Goal: Consume media (video, audio): Browse casually

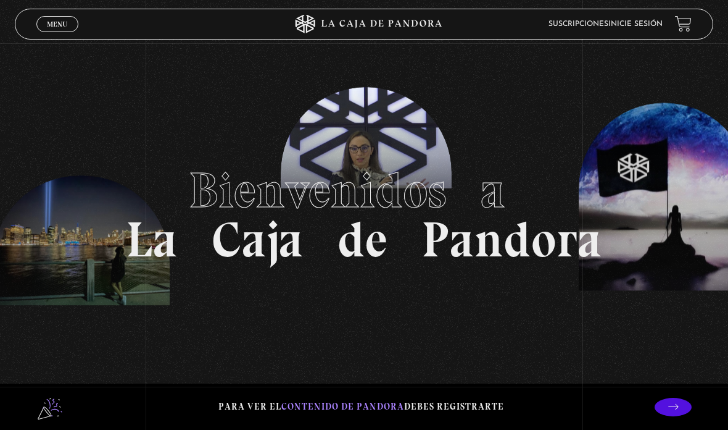
click at [623, 22] on link "Inicie sesión" at bounding box center [636, 23] width 54 height 7
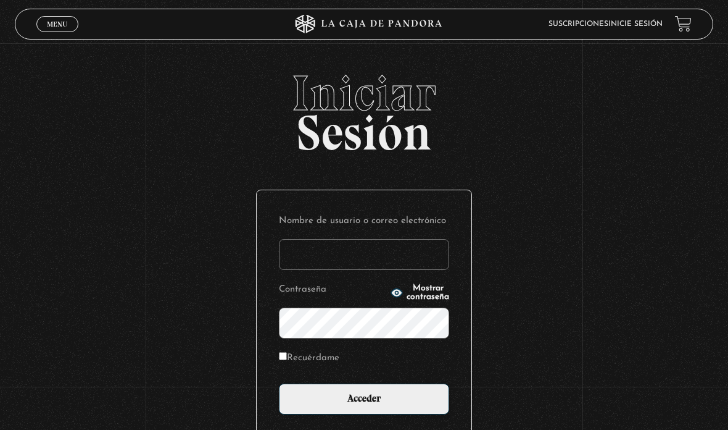
type input "melanygazzo@gmail.com"
click at [301, 414] on input "Acceder" at bounding box center [364, 398] width 170 height 31
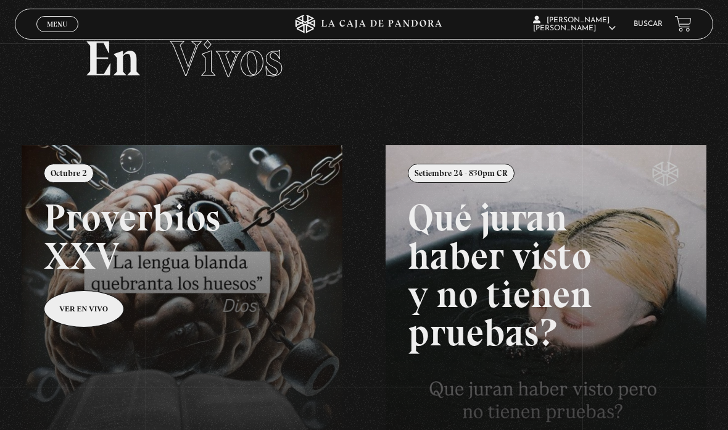
scroll to position [41, 0]
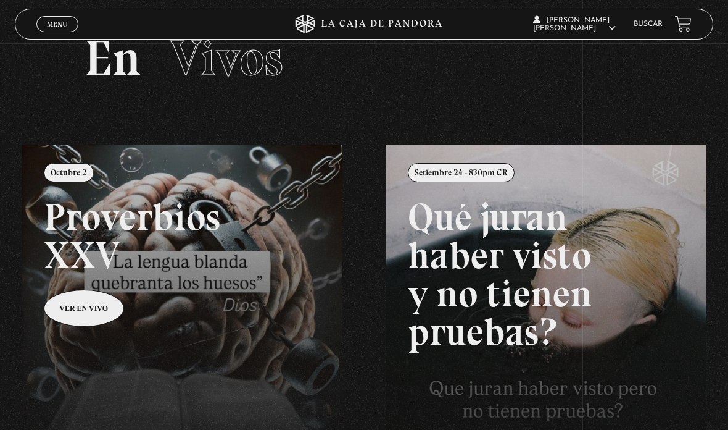
click at [244, 78] on span "Vivos" at bounding box center [226, 57] width 113 height 59
click at [126, 62] on h2 "En Vivos" at bounding box center [364, 57] width 559 height 49
click at [57, 28] on span "Menu" at bounding box center [57, 23] width 20 height 7
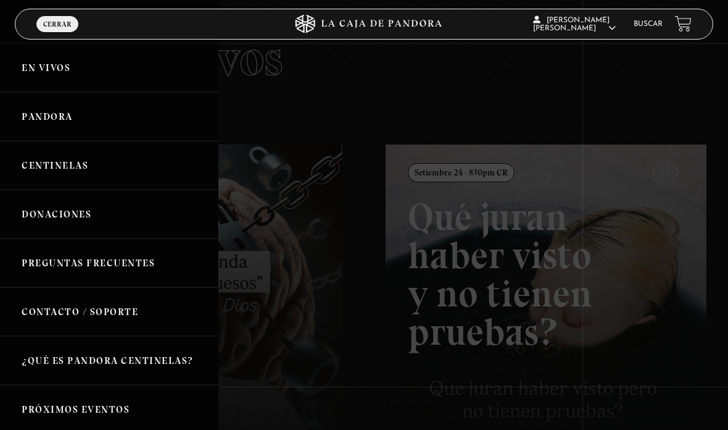
click at [41, 70] on link "En vivos" at bounding box center [109, 67] width 218 height 49
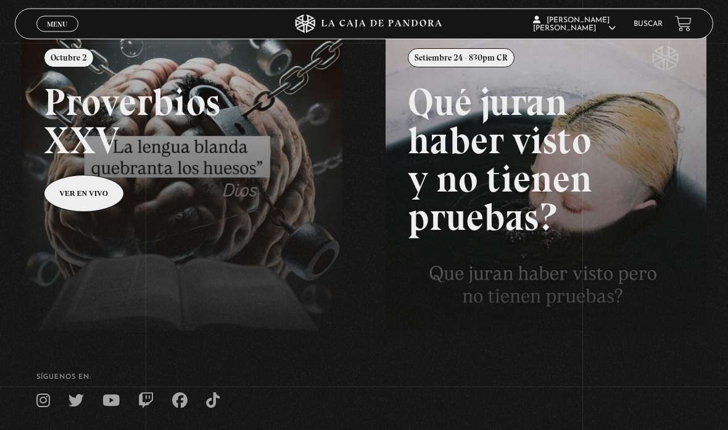
scroll to position [151, 0]
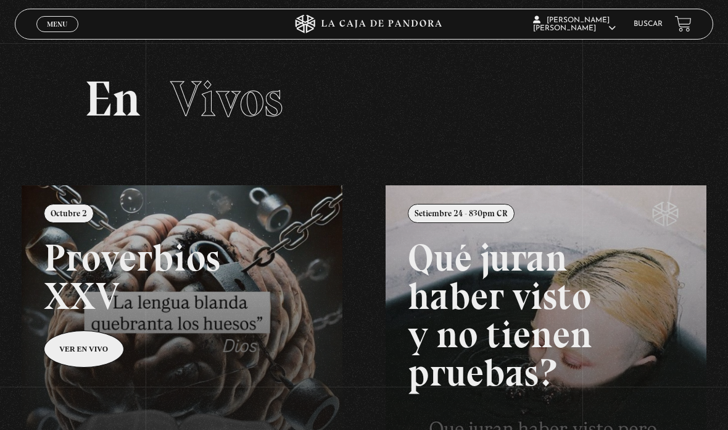
click at [48, 32] on link "Menu Cerrar" at bounding box center [57, 24] width 42 height 16
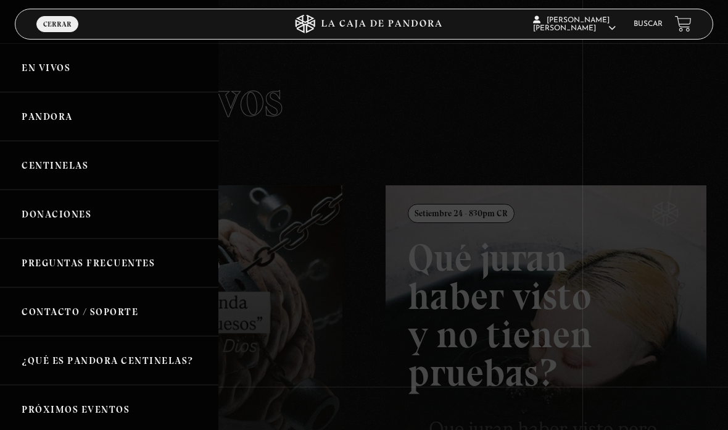
click at [54, 23] on span "Cerrar" at bounding box center [57, 23] width 28 height 7
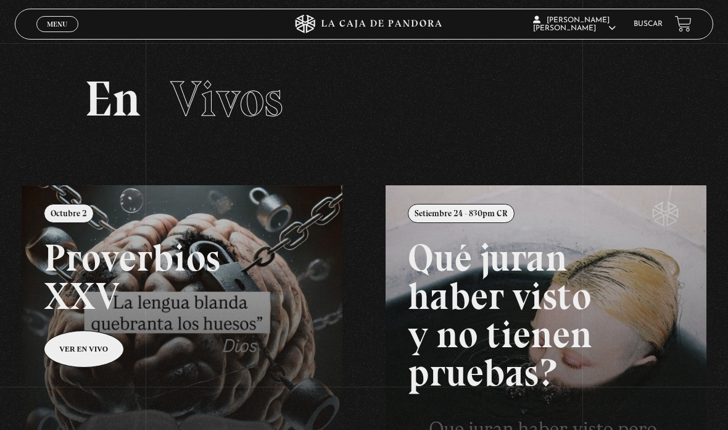
click at [50, 23] on span "Menu" at bounding box center [57, 23] width 20 height 7
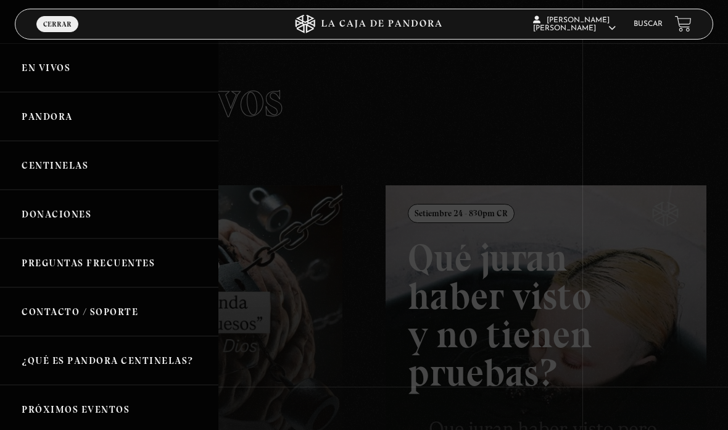
click at [35, 72] on link "En vivos" at bounding box center [109, 67] width 218 height 49
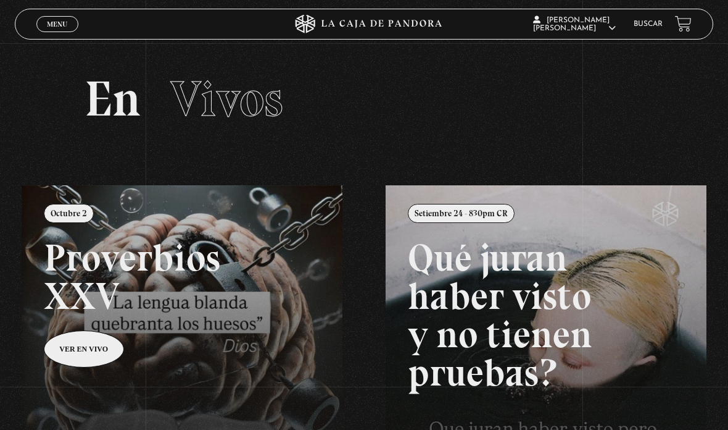
click at [49, 20] on link "Menu Cerrar" at bounding box center [57, 24] width 42 height 16
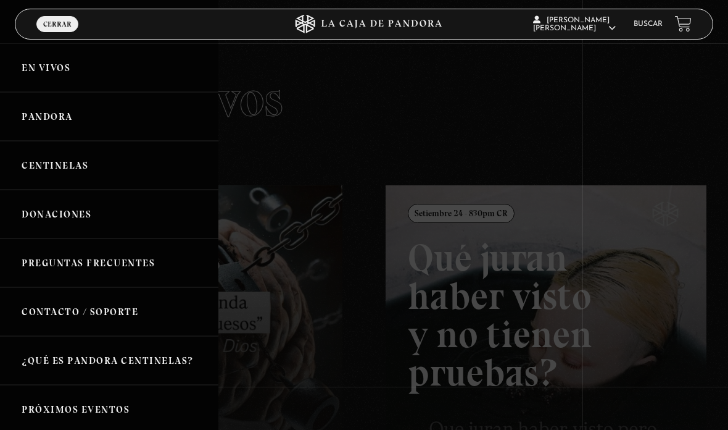
click at [46, 120] on link "Pandora" at bounding box center [109, 116] width 218 height 49
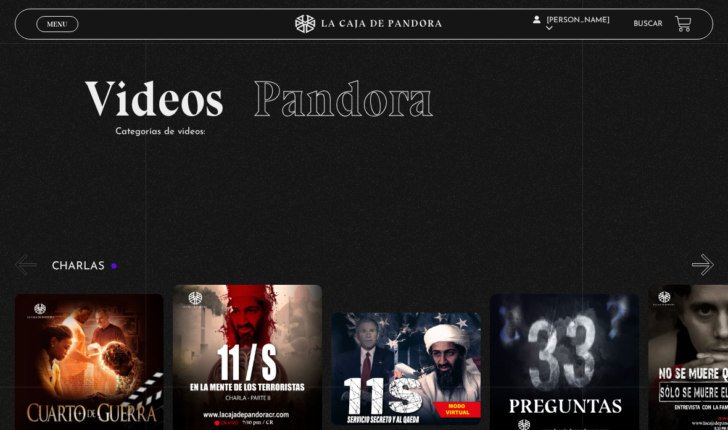
click at [54, 30] on link "Menu Cerrar" at bounding box center [57, 24] width 42 height 16
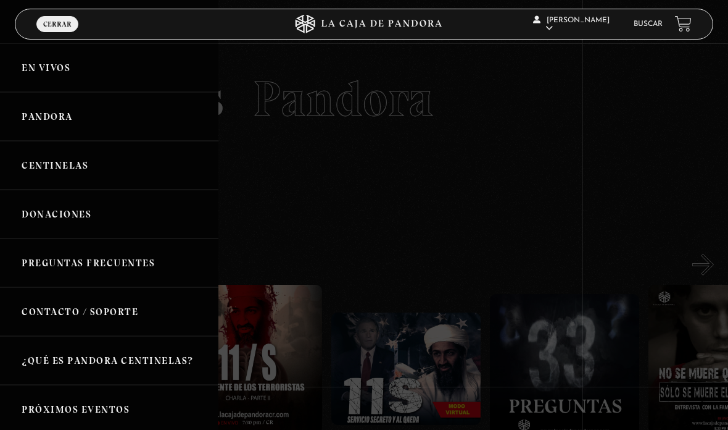
click at [39, 66] on link "En vivos" at bounding box center [109, 67] width 218 height 49
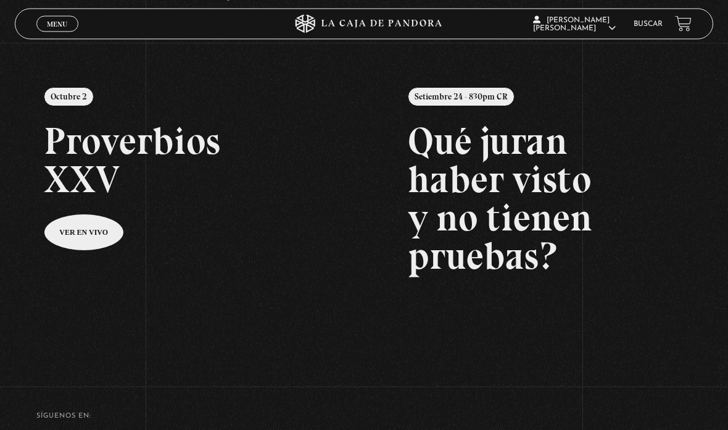
scroll to position [166, 0]
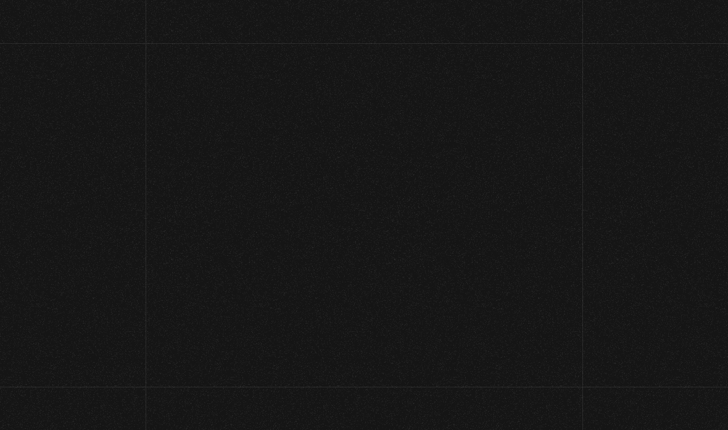
scroll to position [166, 0]
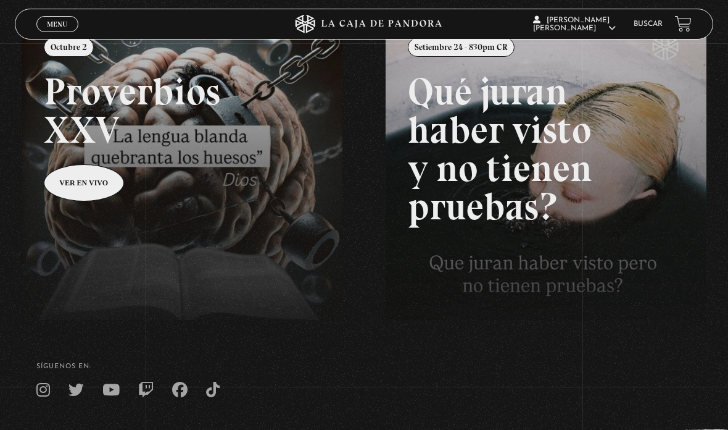
click at [67, 41] on link at bounding box center [386, 234] width 728 height 430
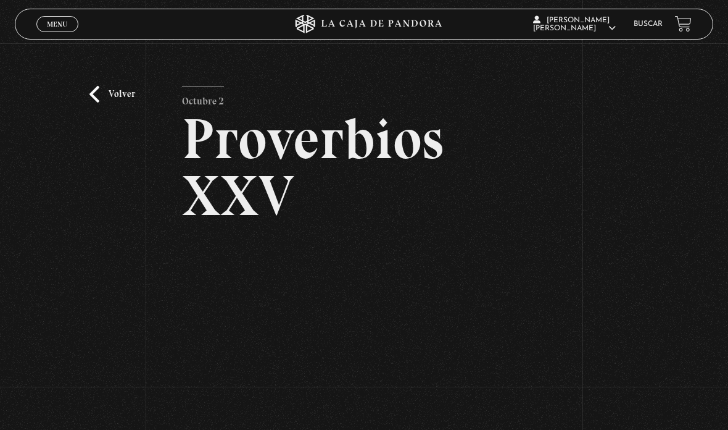
click at [48, 32] on span "Cerrar" at bounding box center [57, 35] width 29 height 9
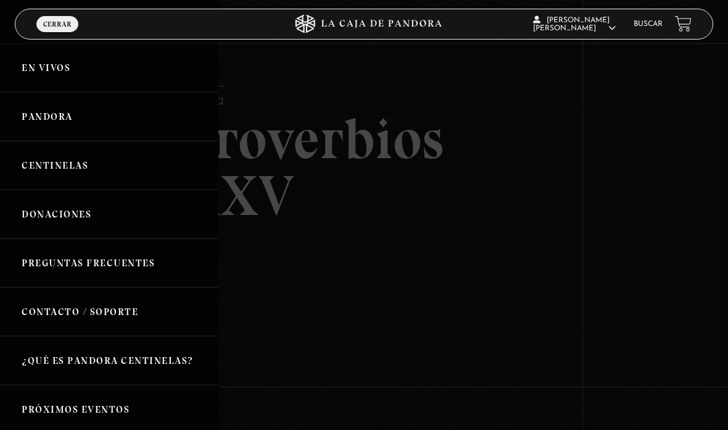
click at [60, 89] on link "En vivos" at bounding box center [109, 67] width 218 height 49
click at [49, 77] on link "En vivos" at bounding box center [109, 67] width 218 height 49
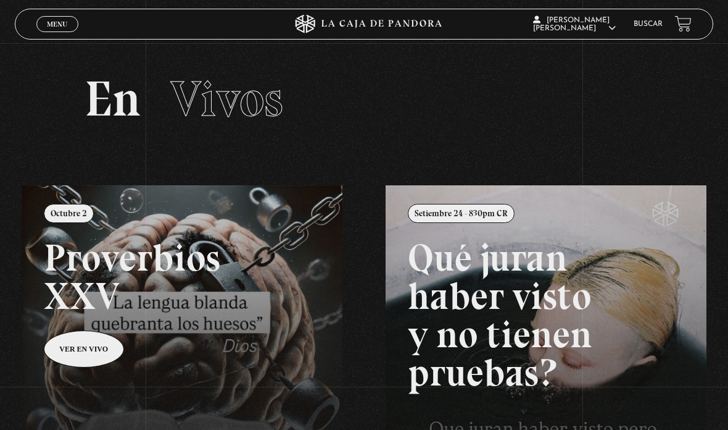
click at [51, 19] on link "Menu Cerrar" at bounding box center [57, 24] width 42 height 16
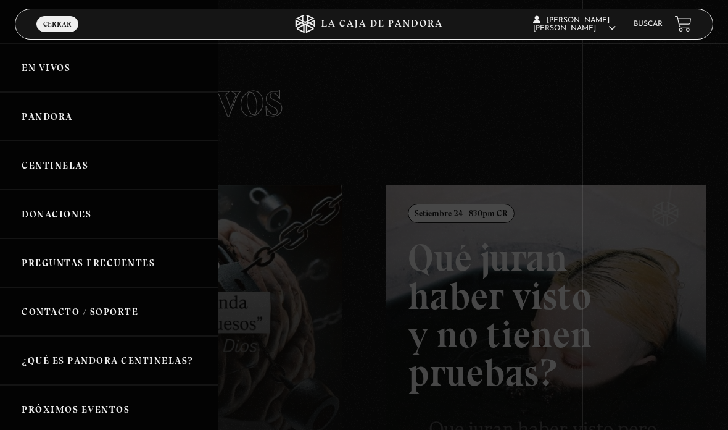
click at [62, 136] on link "Pandora" at bounding box center [109, 116] width 218 height 49
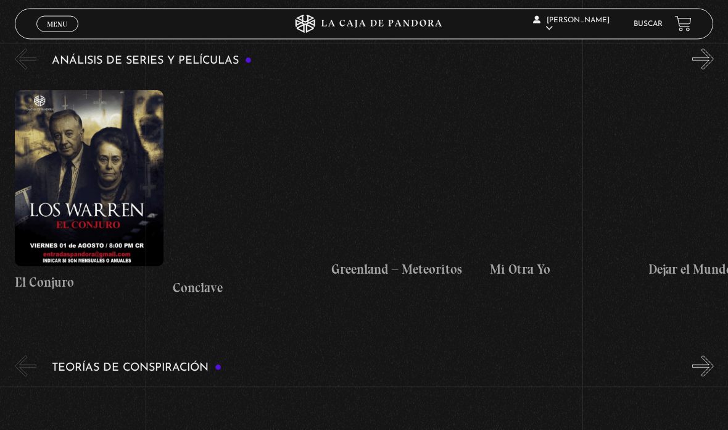
scroll to position [2019, 0]
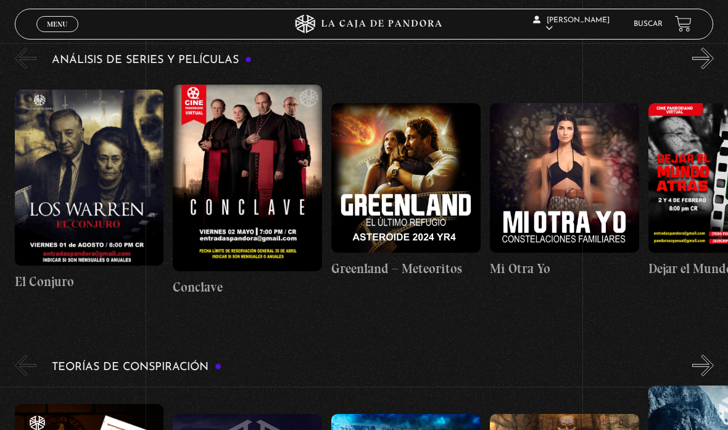
click at [49, 31] on link "Menu Cerrar" at bounding box center [57, 24] width 42 height 16
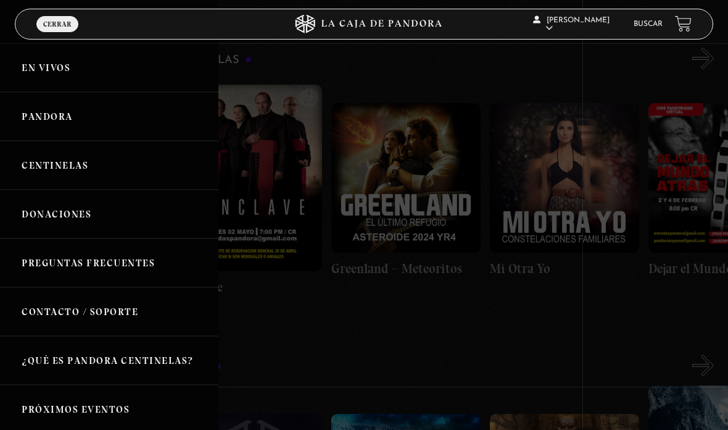
click at [35, 84] on link "En vivos" at bounding box center [109, 67] width 218 height 49
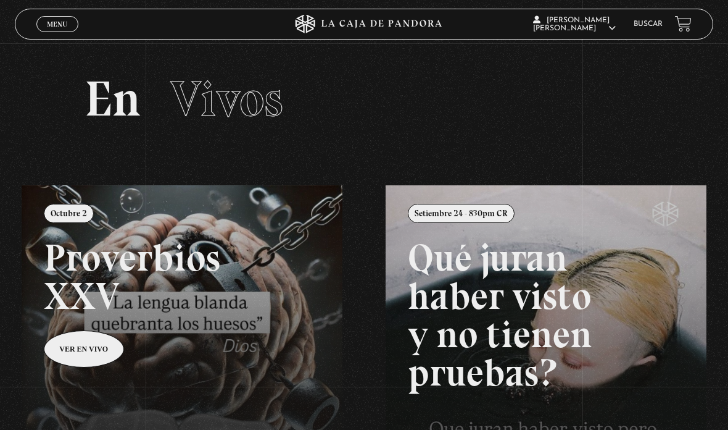
click at [49, 32] on span "Cerrar" at bounding box center [57, 35] width 29 height 9
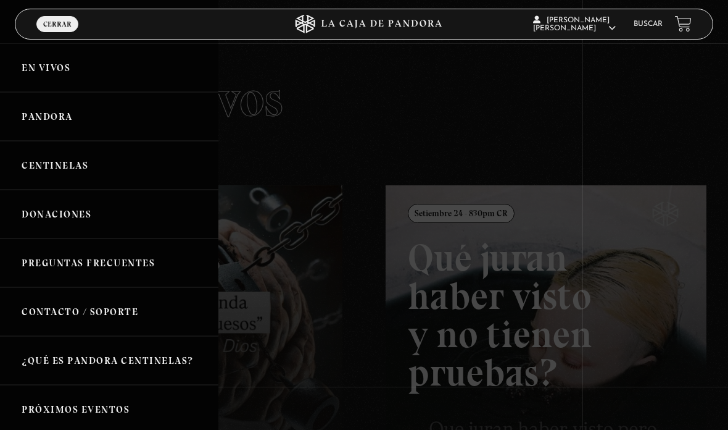
click at [43, 69] on link "En vivos" at bounding box center [109, 67] width 218 height 49
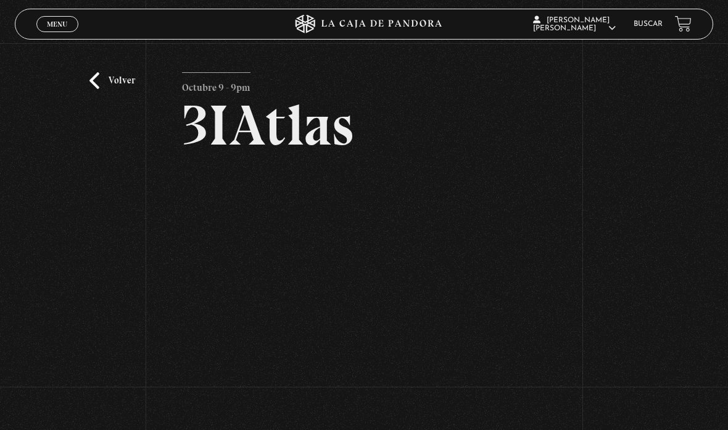
scroll to position [9, 0]
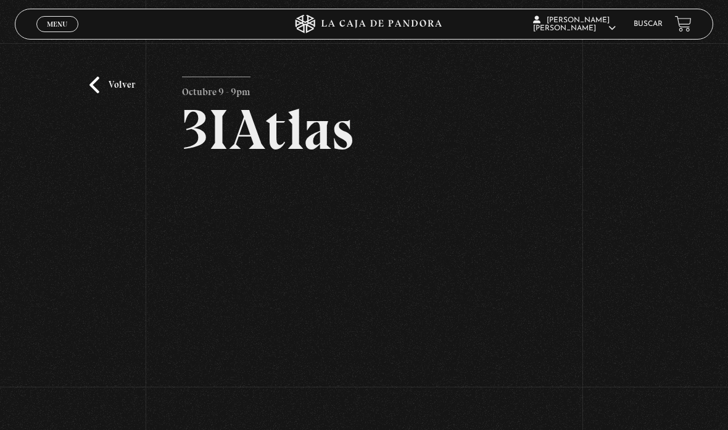
click at [52, 2] on section "Volver Octubre 9 - 9pm 3IAtlas" at bounding box center [364, 198] width 728 height 415
